Goal: Check status

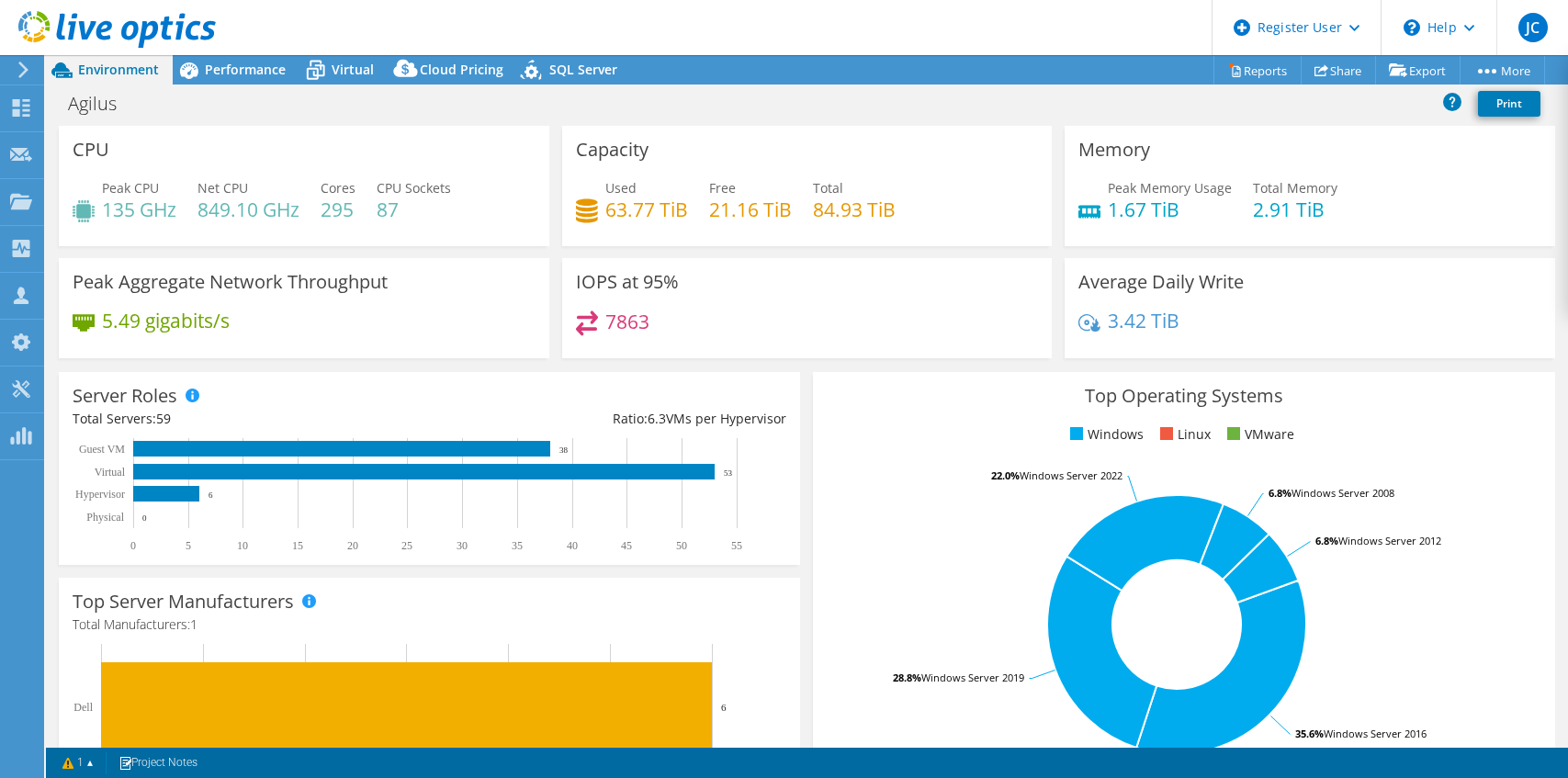
select select "USD"
click at [27, 60] on div at bounding box center [108, 30] width 216 height 61
click at [101, 10] on div at bounding box center [108, 30] width 216 height 61
click at [96, 22] on icon at bounding box center [116, 30] width 198 height 38
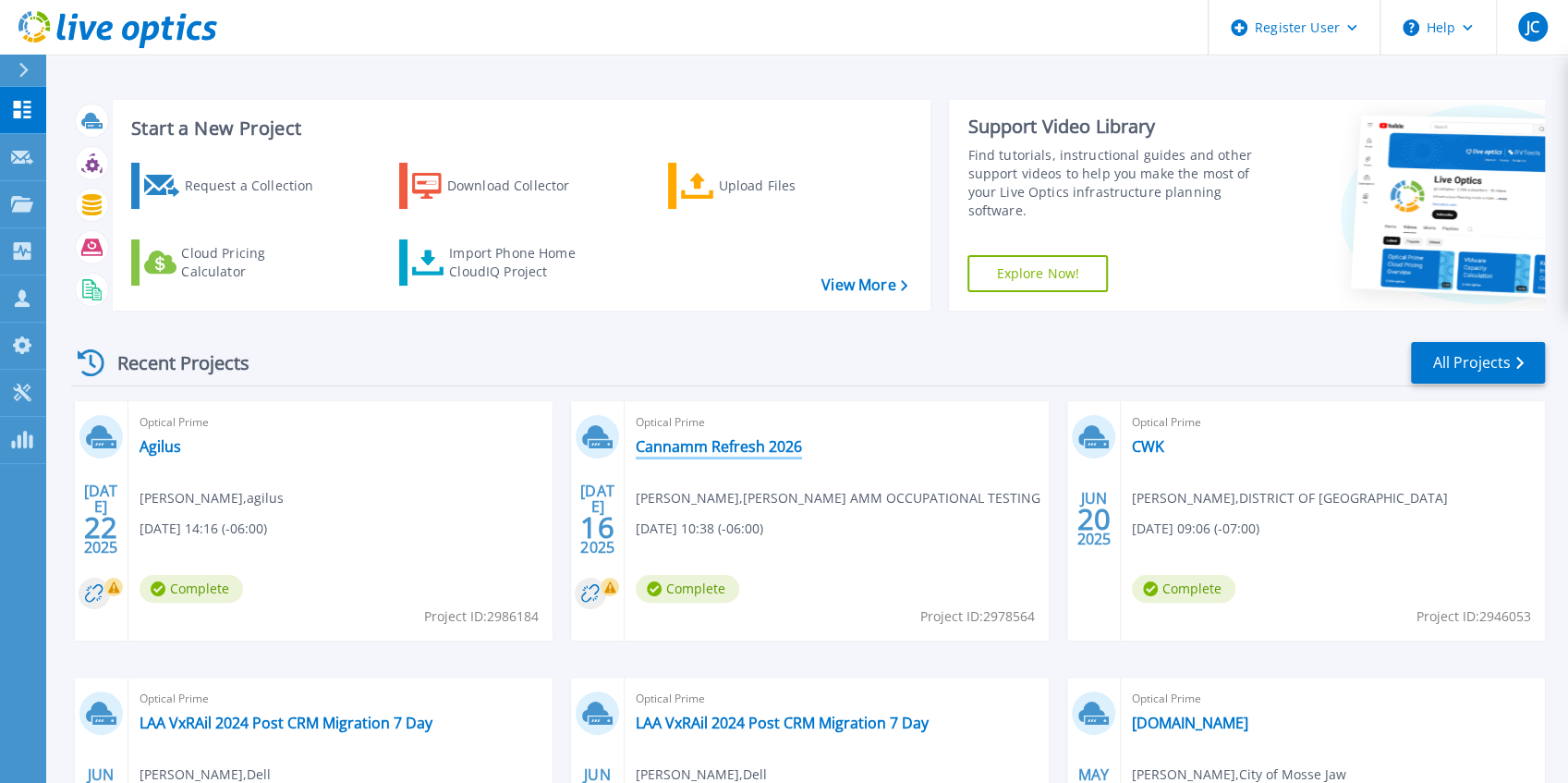
click at [720, 437] on link "Cannamm Refresh 2026" at bounding box center [718, 445] width 167 height 18
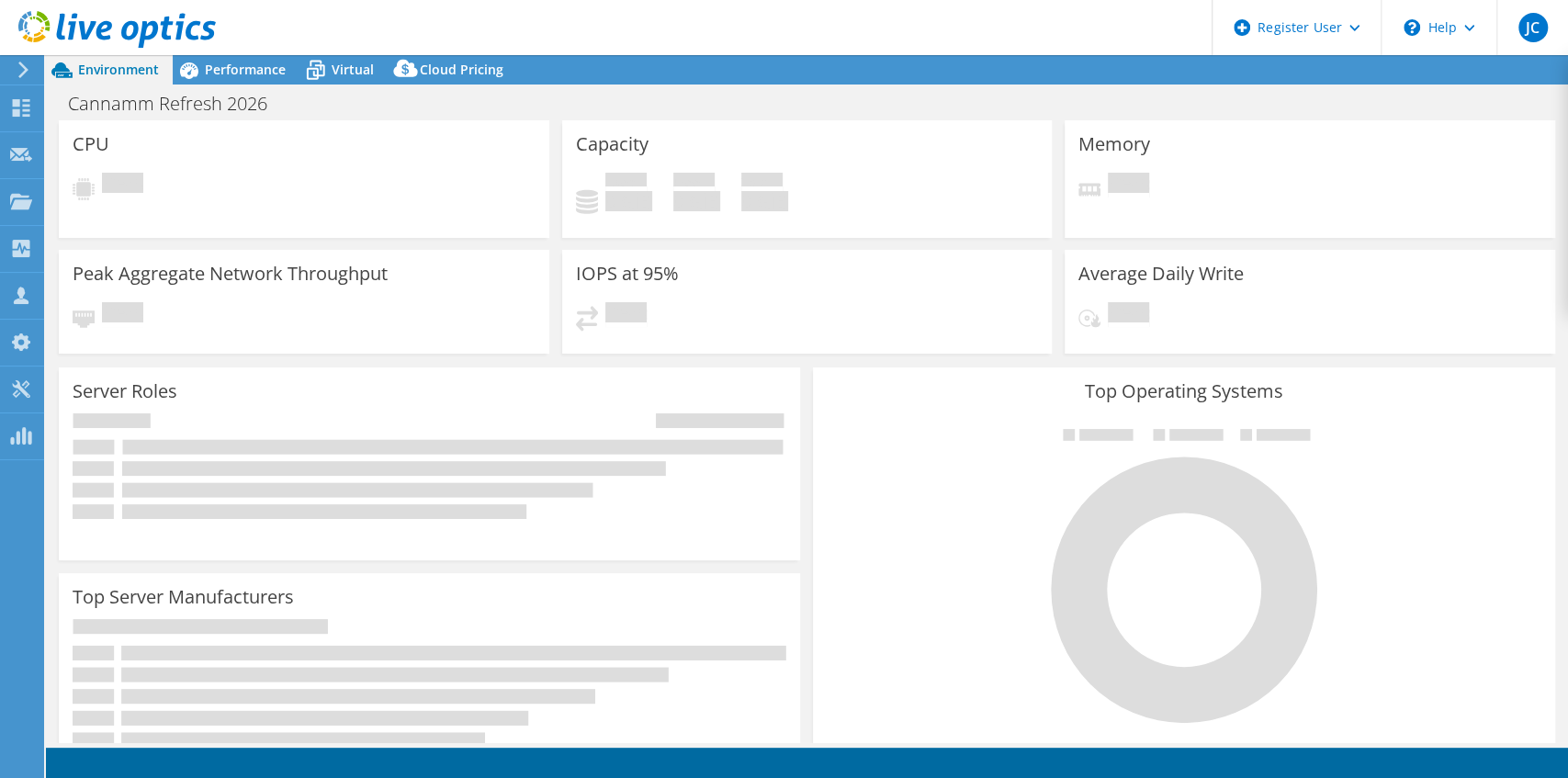
select select "[GEOGRAPHIC_DATA]"
select select "CAD"
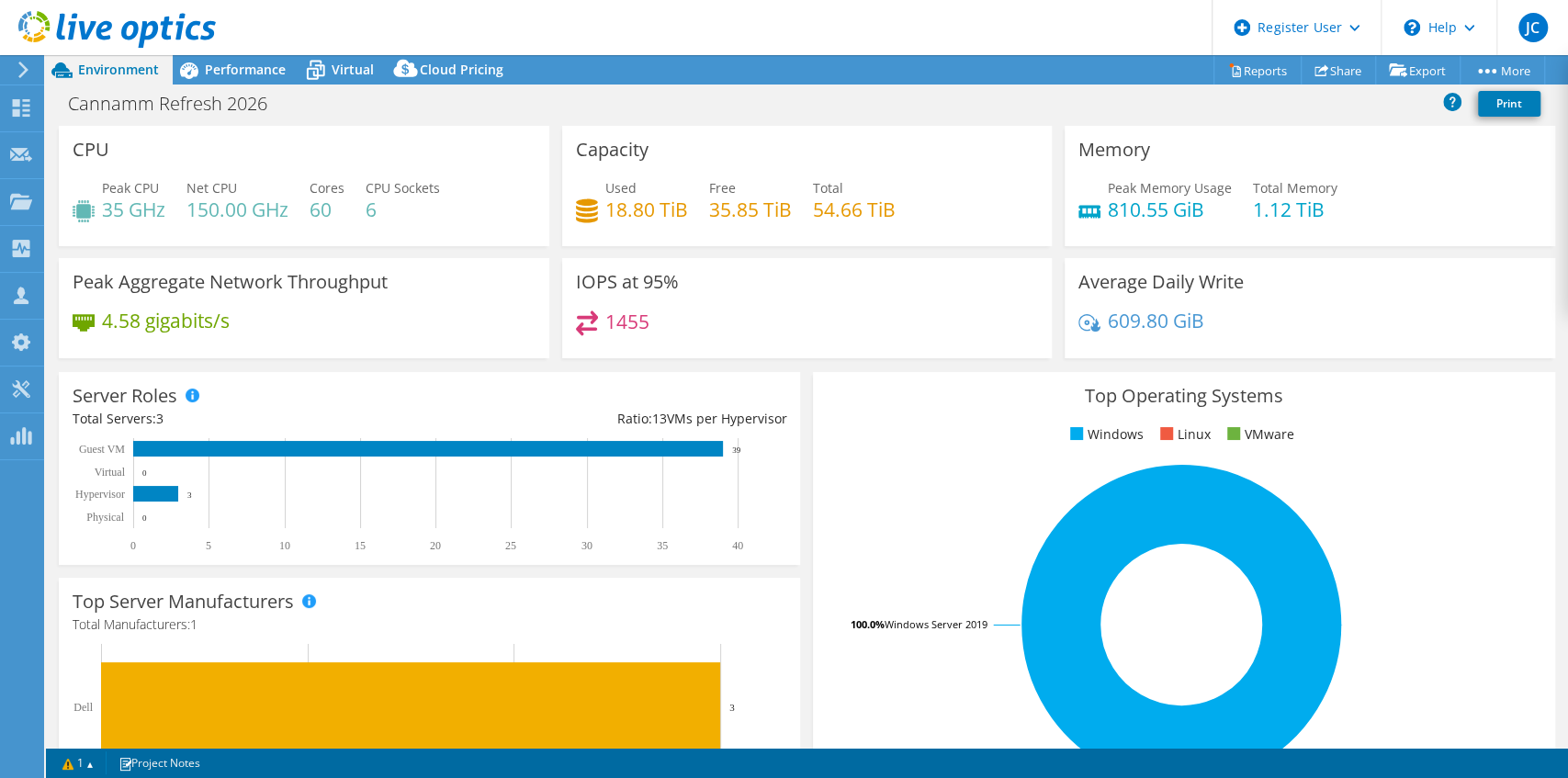
click at [678, 94] on div "Cannamm Refresh 2026 Print" at bounding box center [807, 103] width 1522 height 34
